Goal: Task Accomplishment & Management: Manage account settings

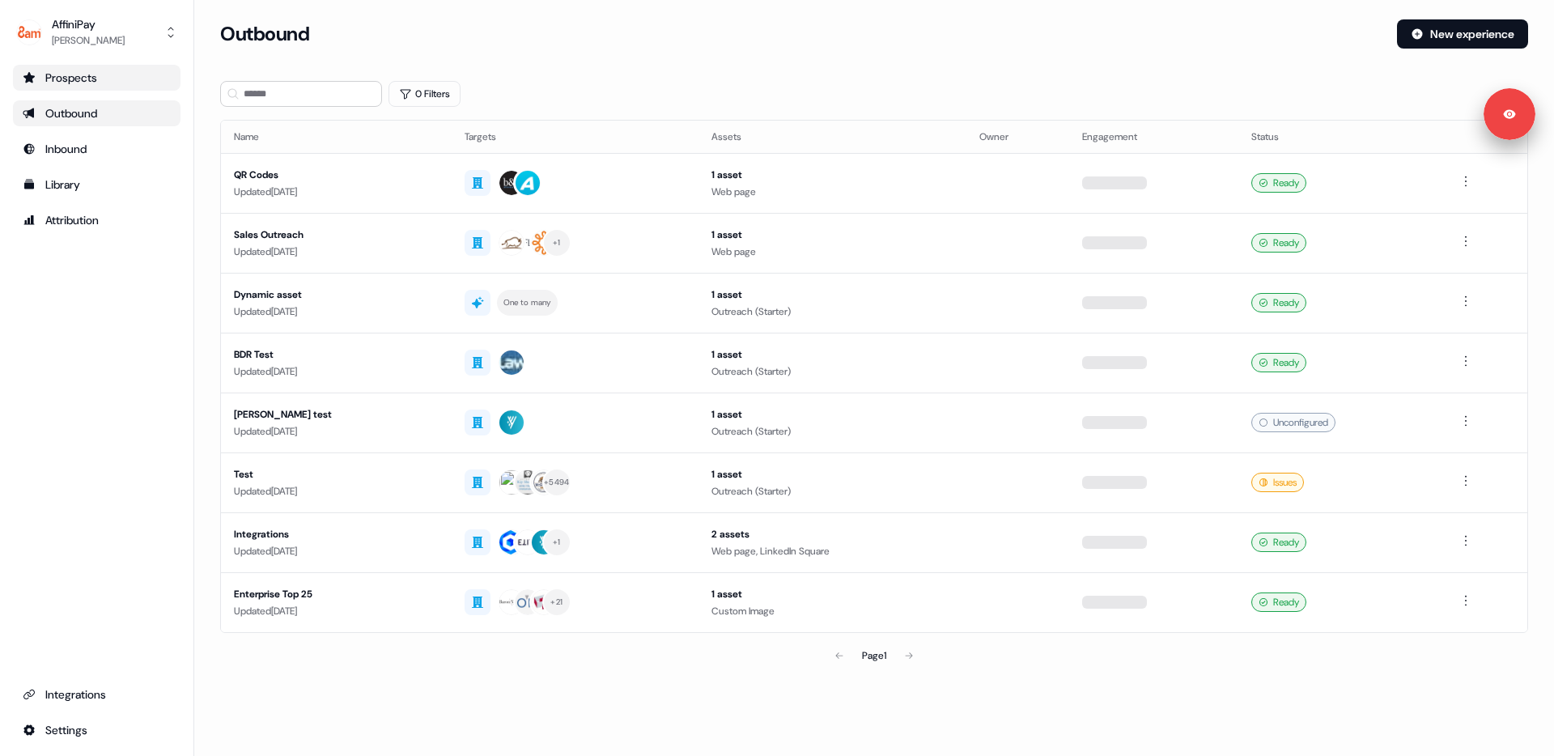
click at [91, 71] on div "Prospects" at bounding box center [97, 78] width 148 height 16
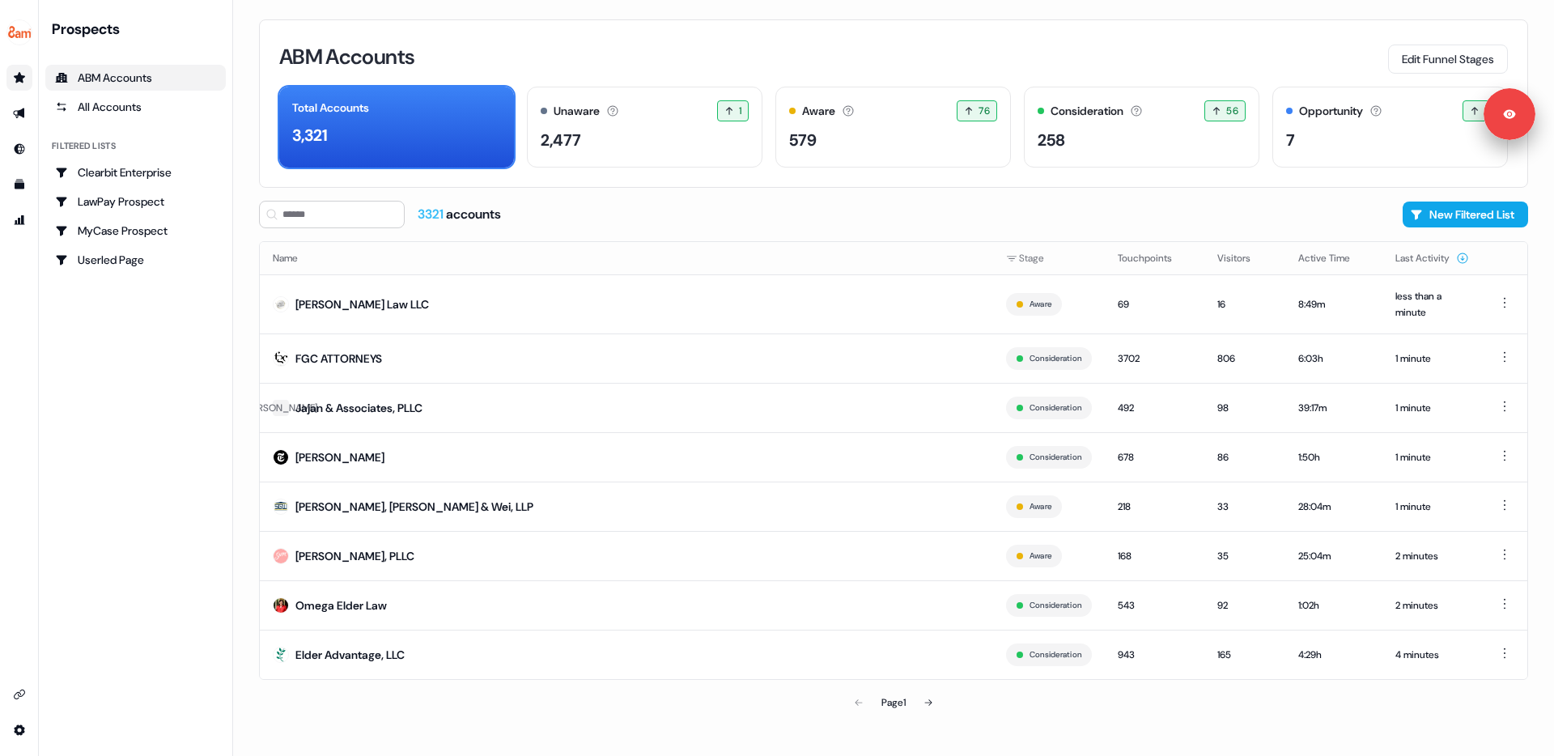
click at [854, 59] on div "ABM Accounts Edit Funnel Stages" at bounding box center [893, 57] width 1229 height 34
click at [831, 118] on div "Aware" at bounding box center [818, 111] width 33 height 17
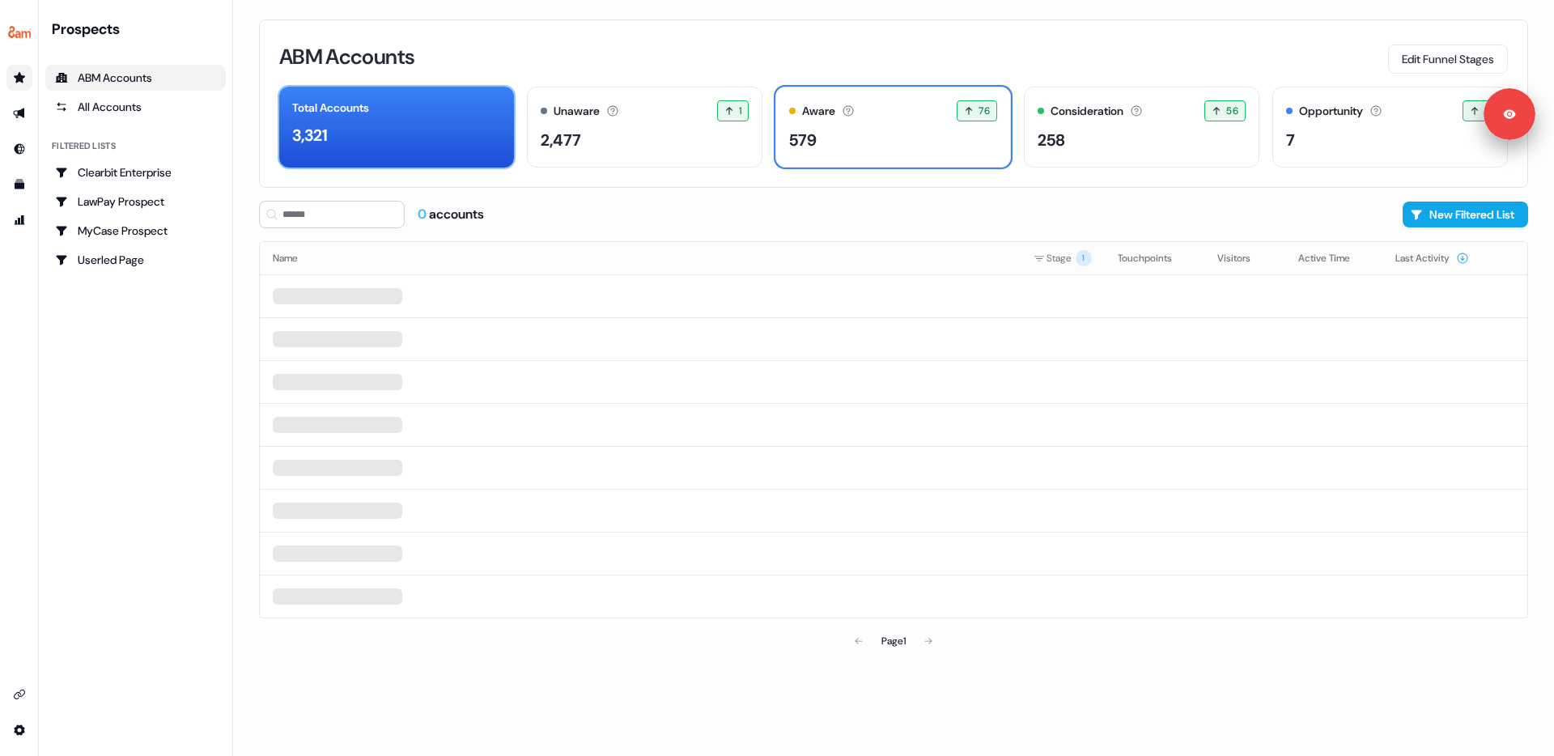
click at [466, 123] on div "3,321" at bounding box center [396, 135] width 209 height 24
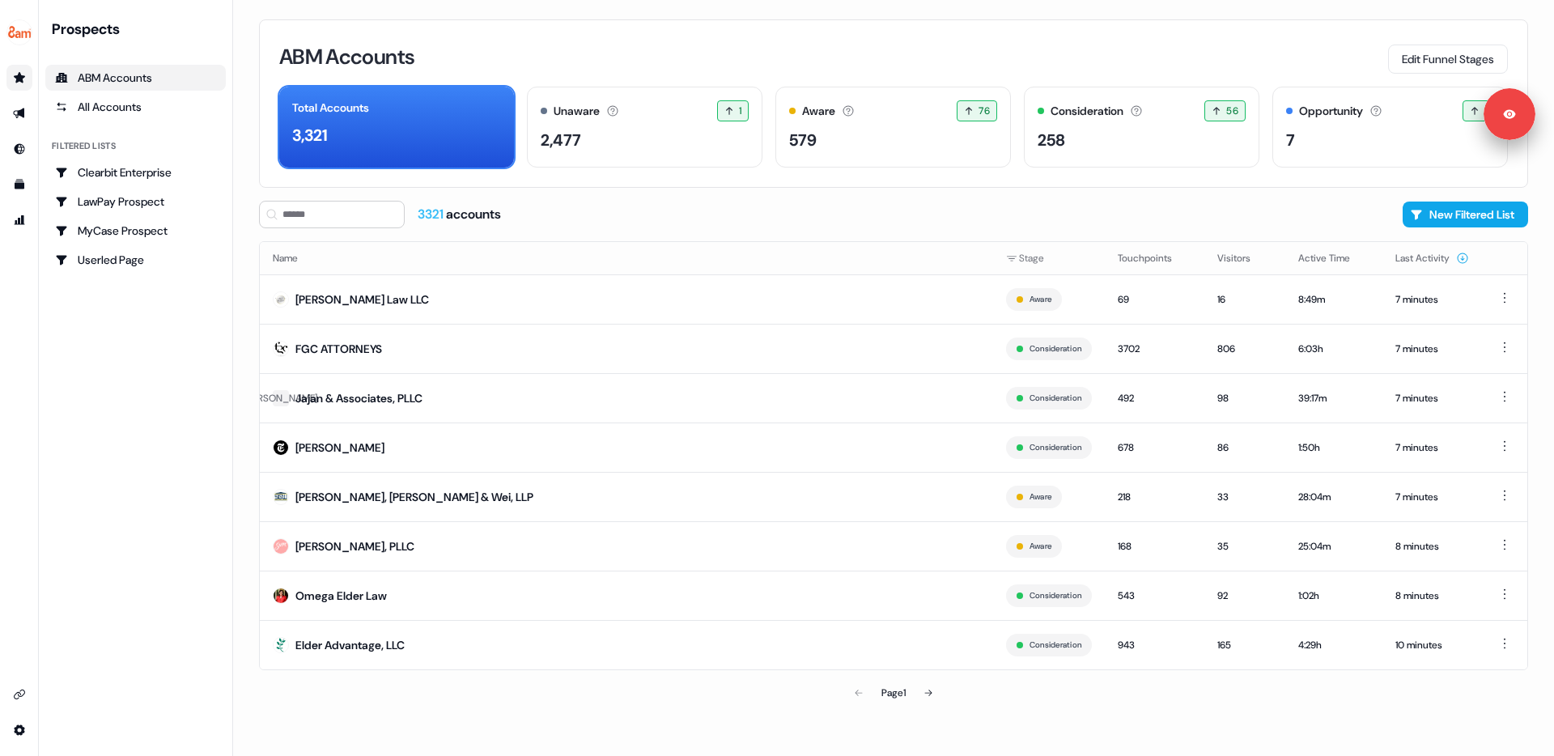
click at [848, 70] on div "ABM Accounts Edit Funnel Stages" at bounding box center [893, 57] width 1229 height 34
click at [1420, 69] on button "Edit Funnel Stages" at bounding box center [1448, 59] width 120 height 29
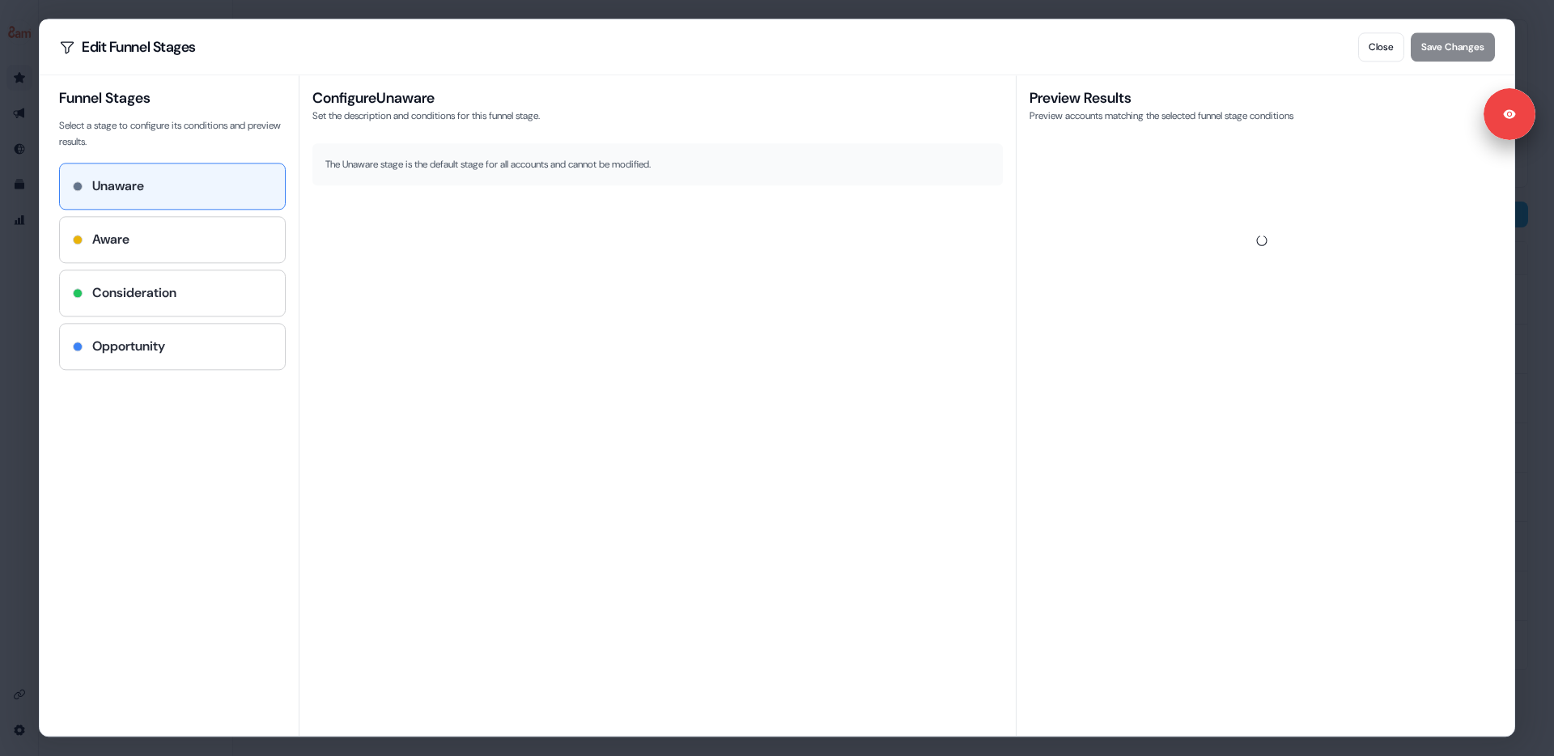
click at [732, 322] on div "Configure Unaware Set the description and conditions for this funnel stage. The…" at bounding box center [658, 405] width 718 height 661
click at [211, 227] on div "Aware" at bounding box center [172, 239] width 225 height 45
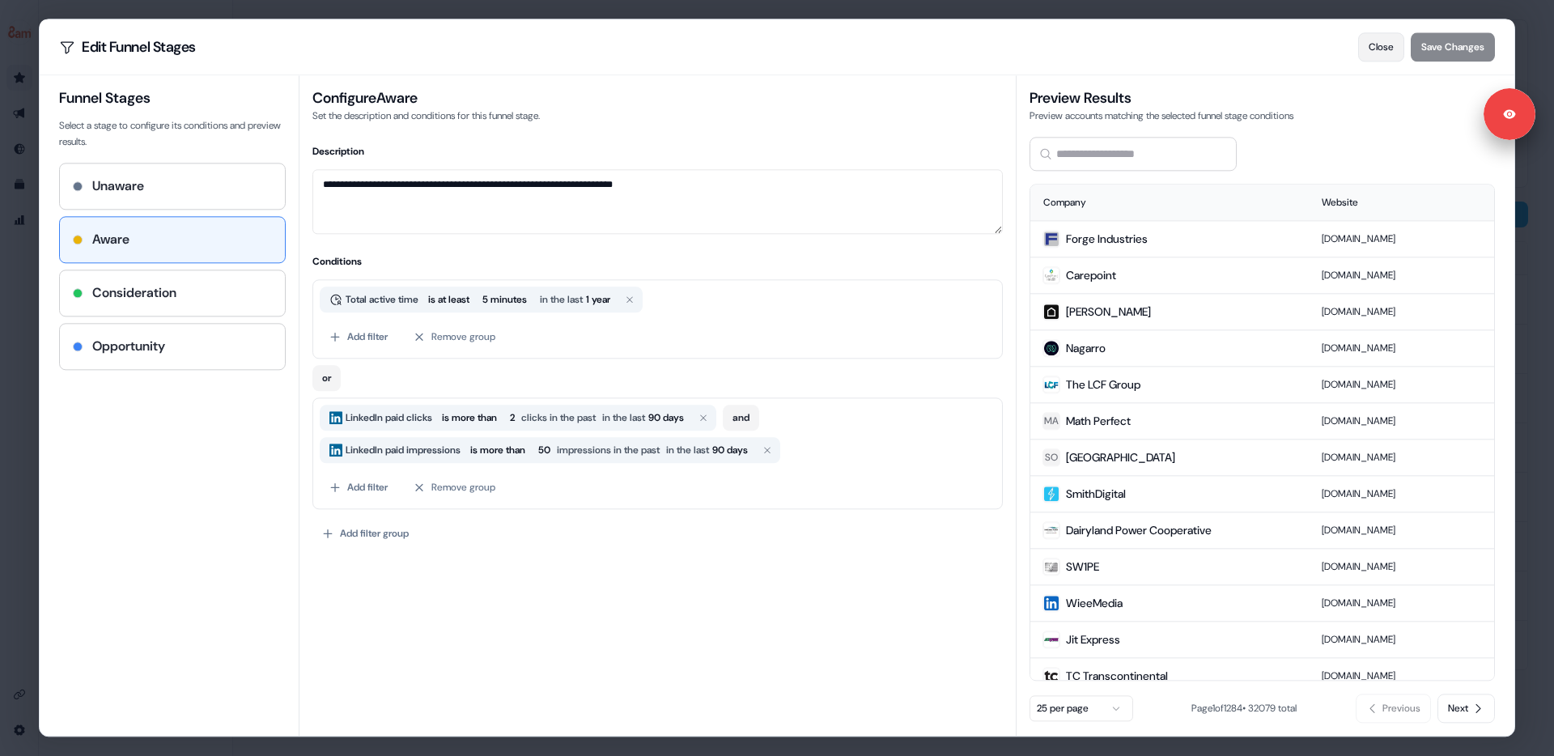
click at [1377, 45] on button "Close" at bounding box center [1381, 46] width 46 height 29
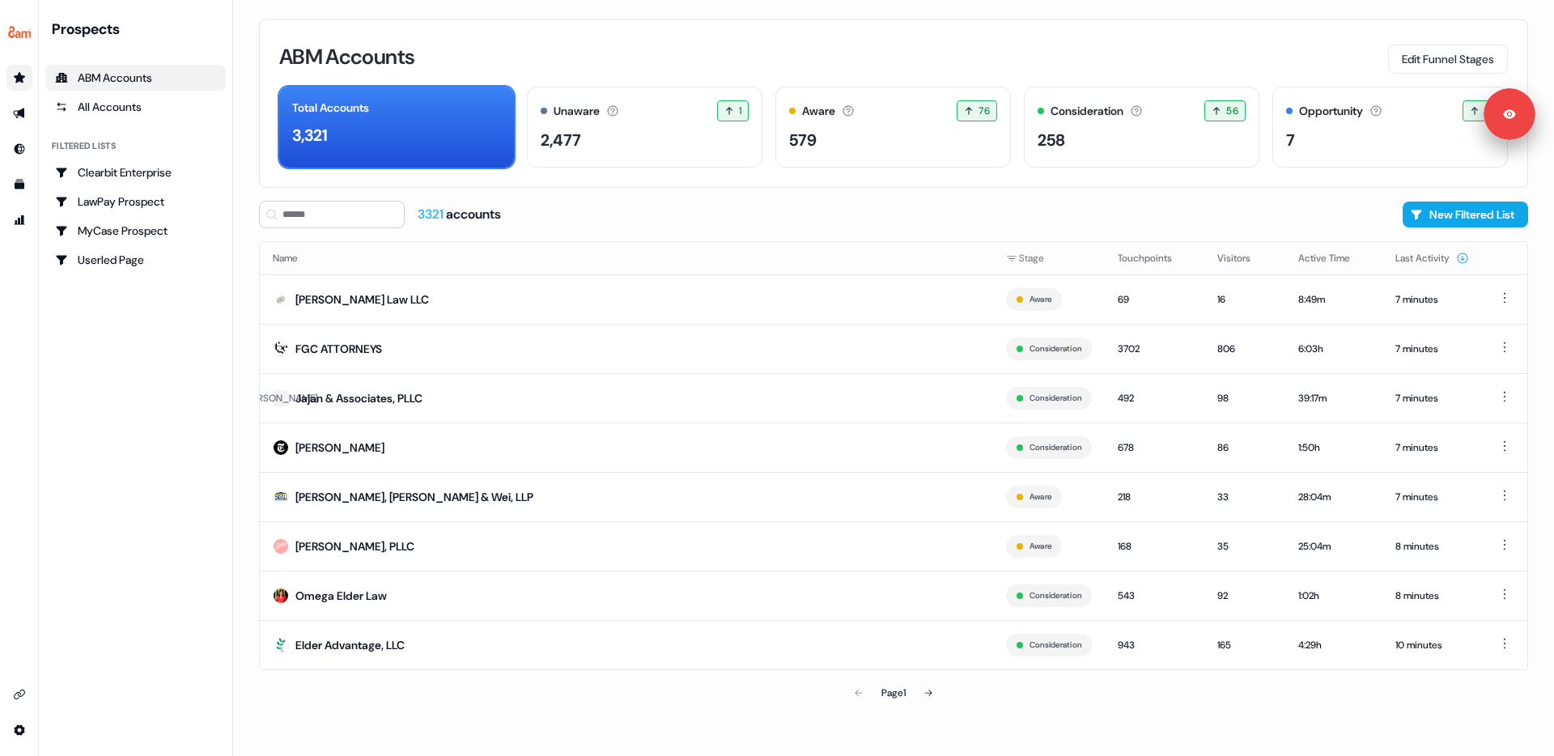
click at [1350, 48] on div "ABM Accounts Edit Funnel Stages" at bounding box center [893, 57] width 1229 height 34
click at [1362, 54] on div "ABM Accounts Edit Funnel Stages" at bounding box center [893, 57] width 1229 height 34
click at [79, 362] on div "Prospects ABM Accounts All Accounts Filtered lists Clearbit Enterprise LawPay P…" at bounding box center [135, 377] width 181 height 717
click at [102, 339] on div "Prospects ABM Accounts All Accounts Filtered lists Clearbit Enterprise LawPay P…" at bounding box center [135, 377] width 181 height 717
click at [282, 17] on div "ABM Accounts Edit Funnel Stages Total Accounts 3,321 Unaware The default stage …" at bounding box center [893, 378] width 1321 height 756
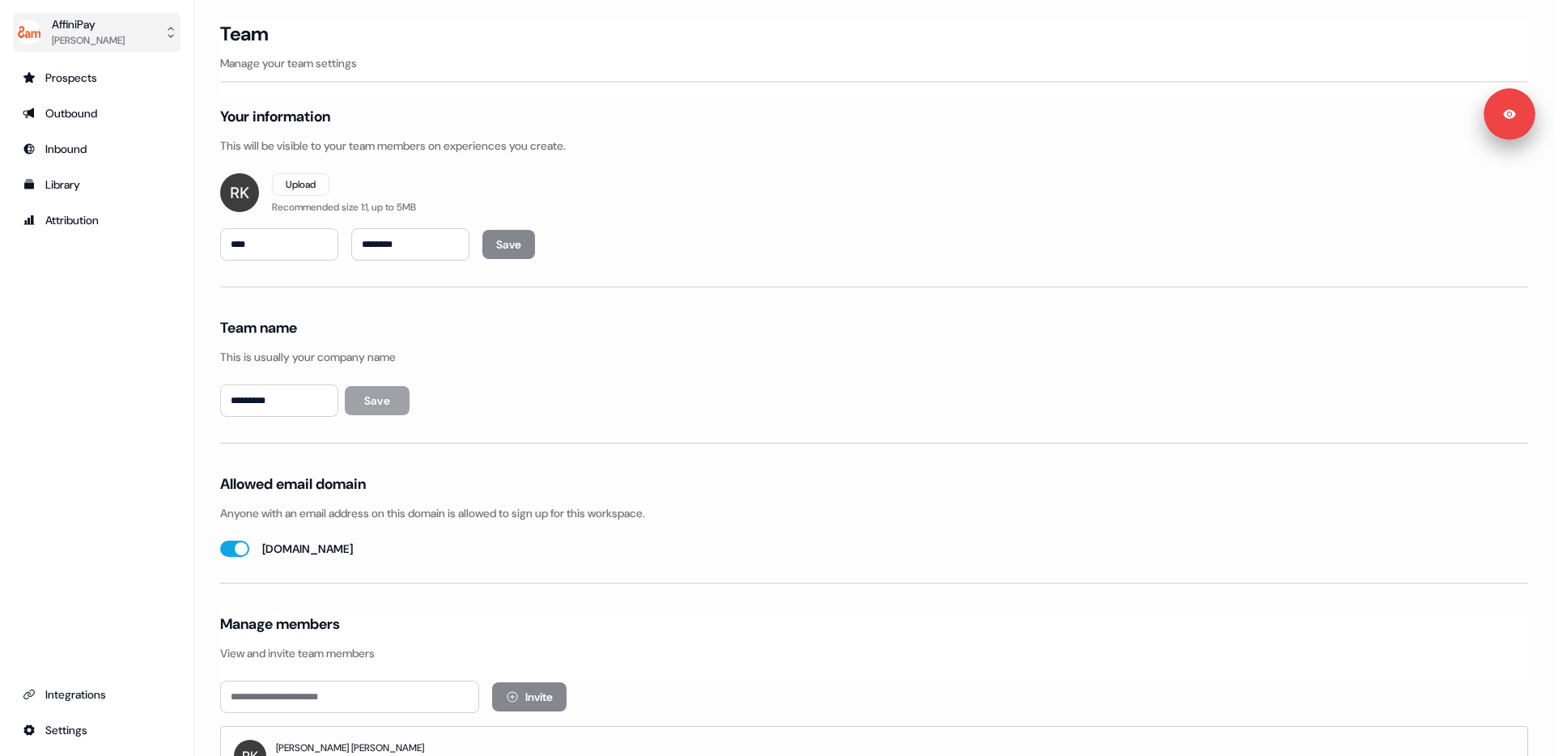
click at [121, 45] on button "AffiniPay [PERSON_NAME]" at bounding box center [97, 32] width 168 height 39
click at [114, 140] on div "Logout" at bounding box center [96, 134] width 154 height 29
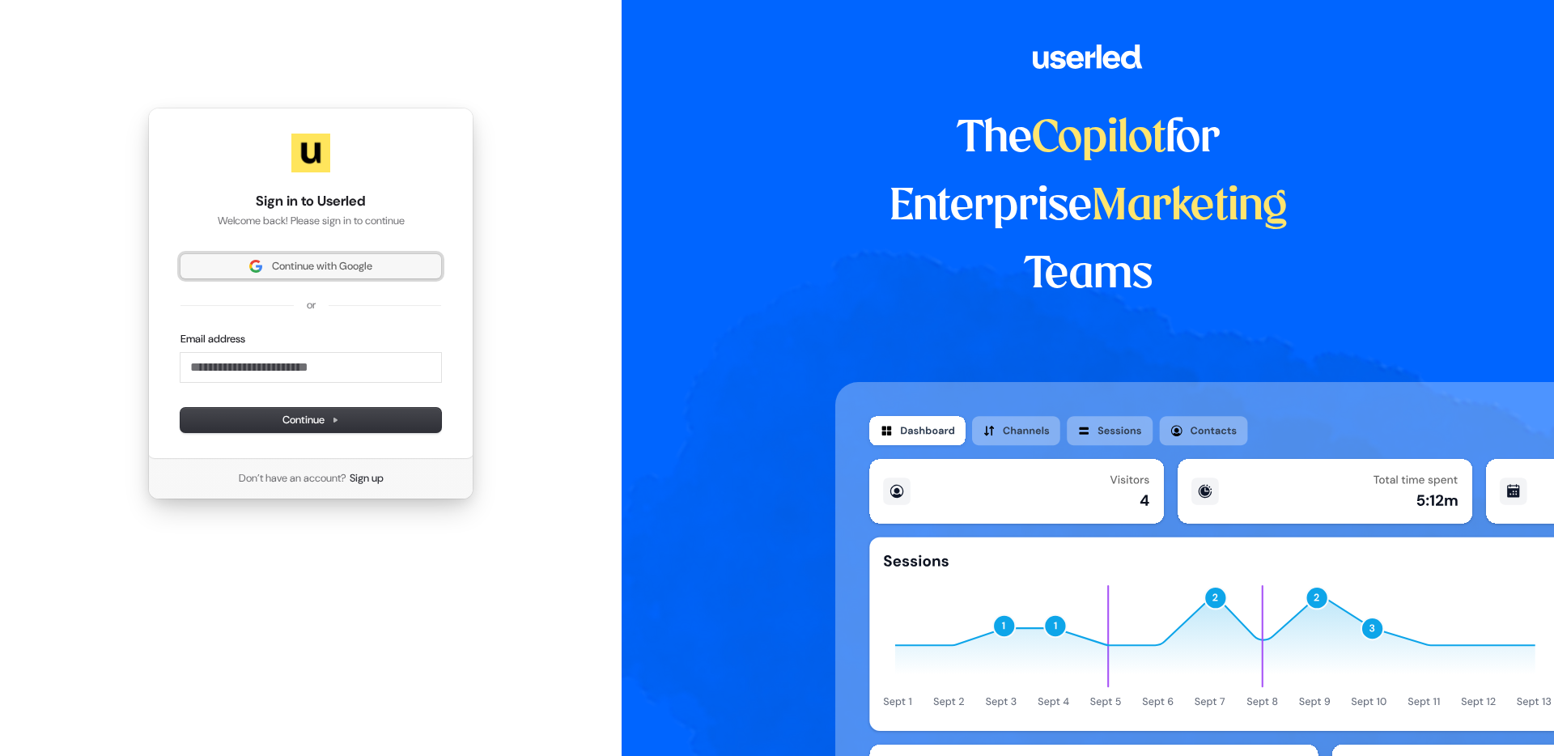
click at [282, 274] on span "Continue with Google" at bounding box center [322, 266] width 100 height 15
